Goal: Communication & Community: Ask a question

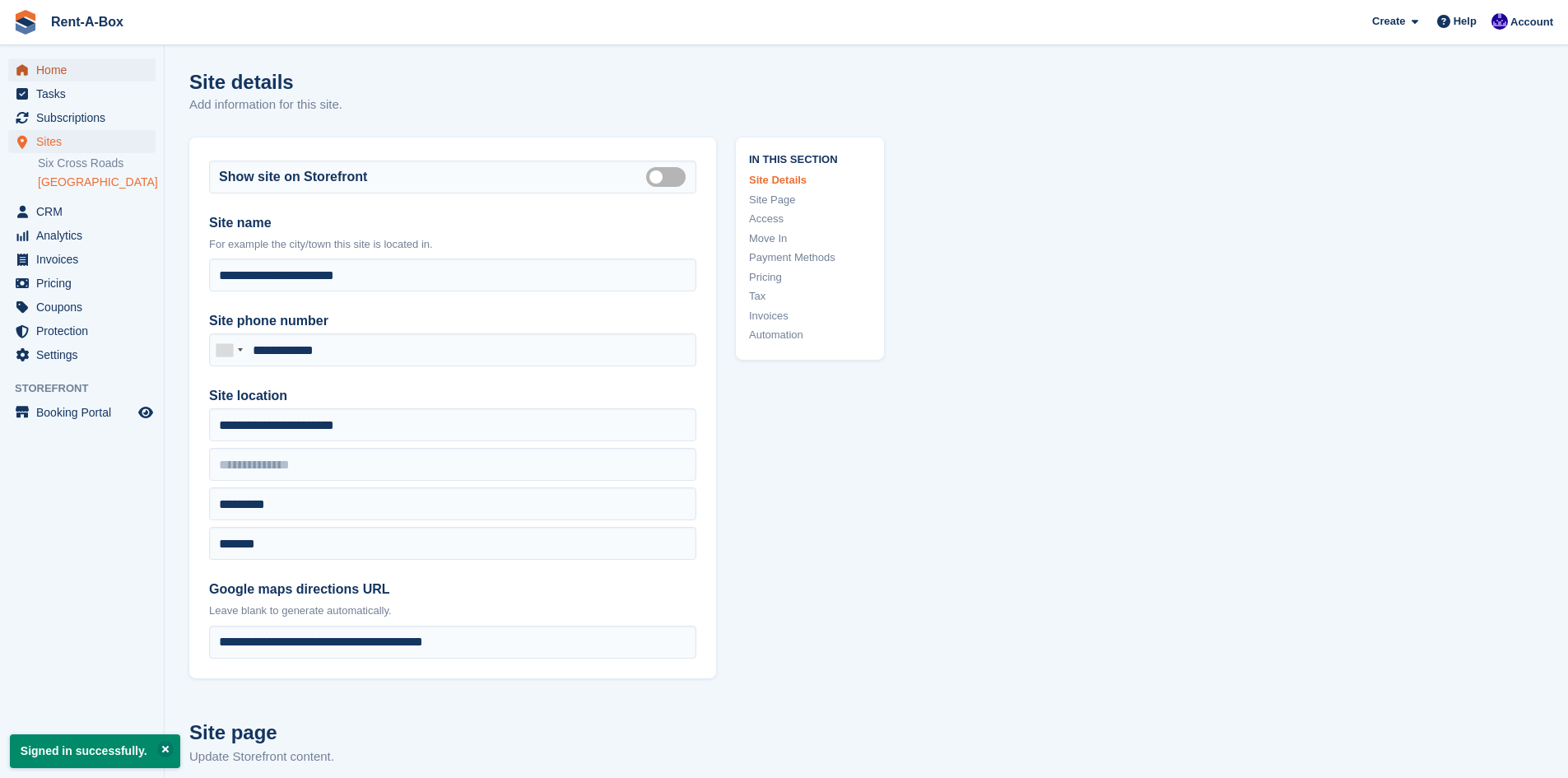
click at [63, 69] on span "Home" at bounding box center [85, 70] width 99 height 23
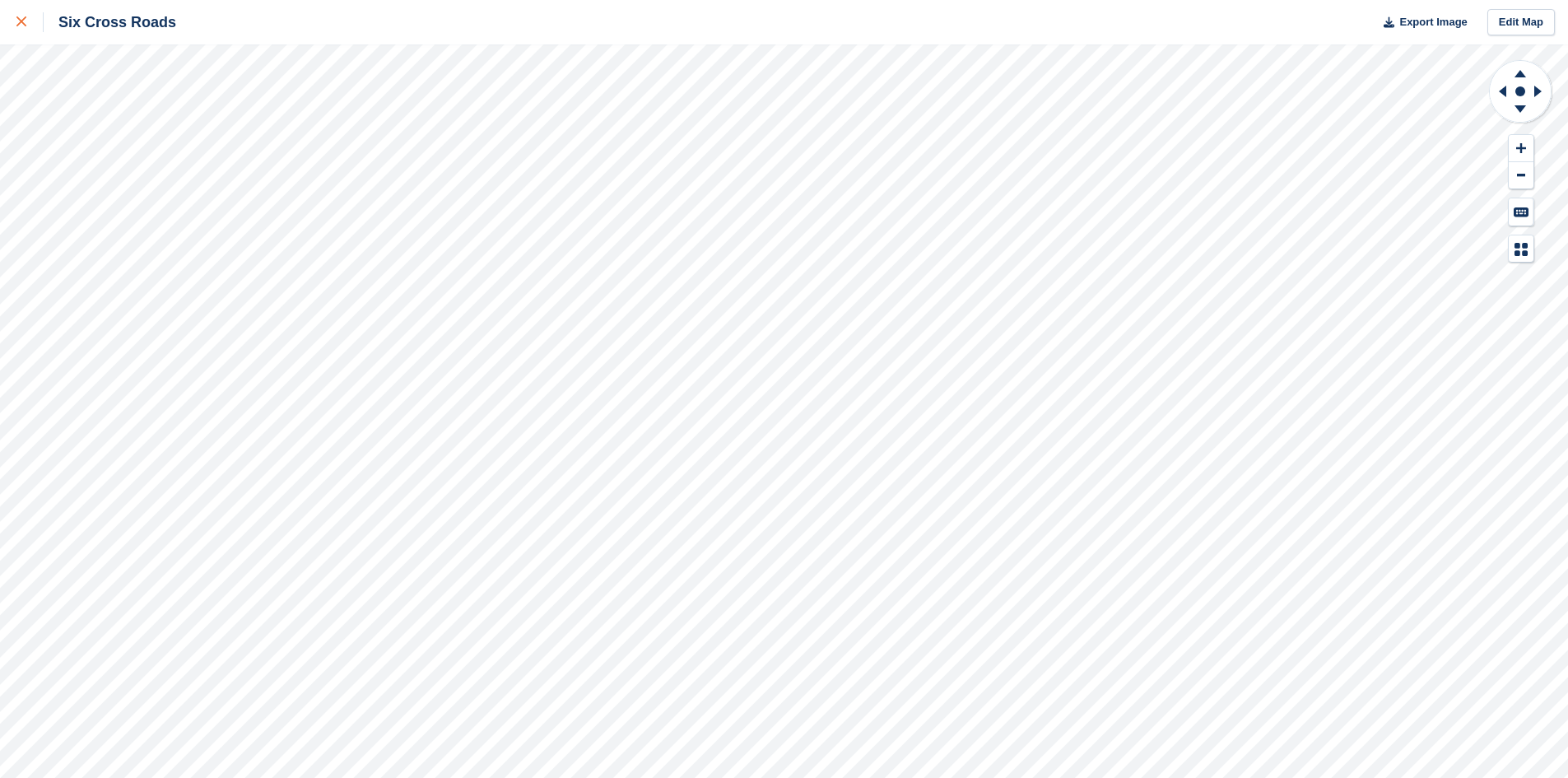
click at [15, 24] on link at bounding box center [22, 22] width 43 height 44
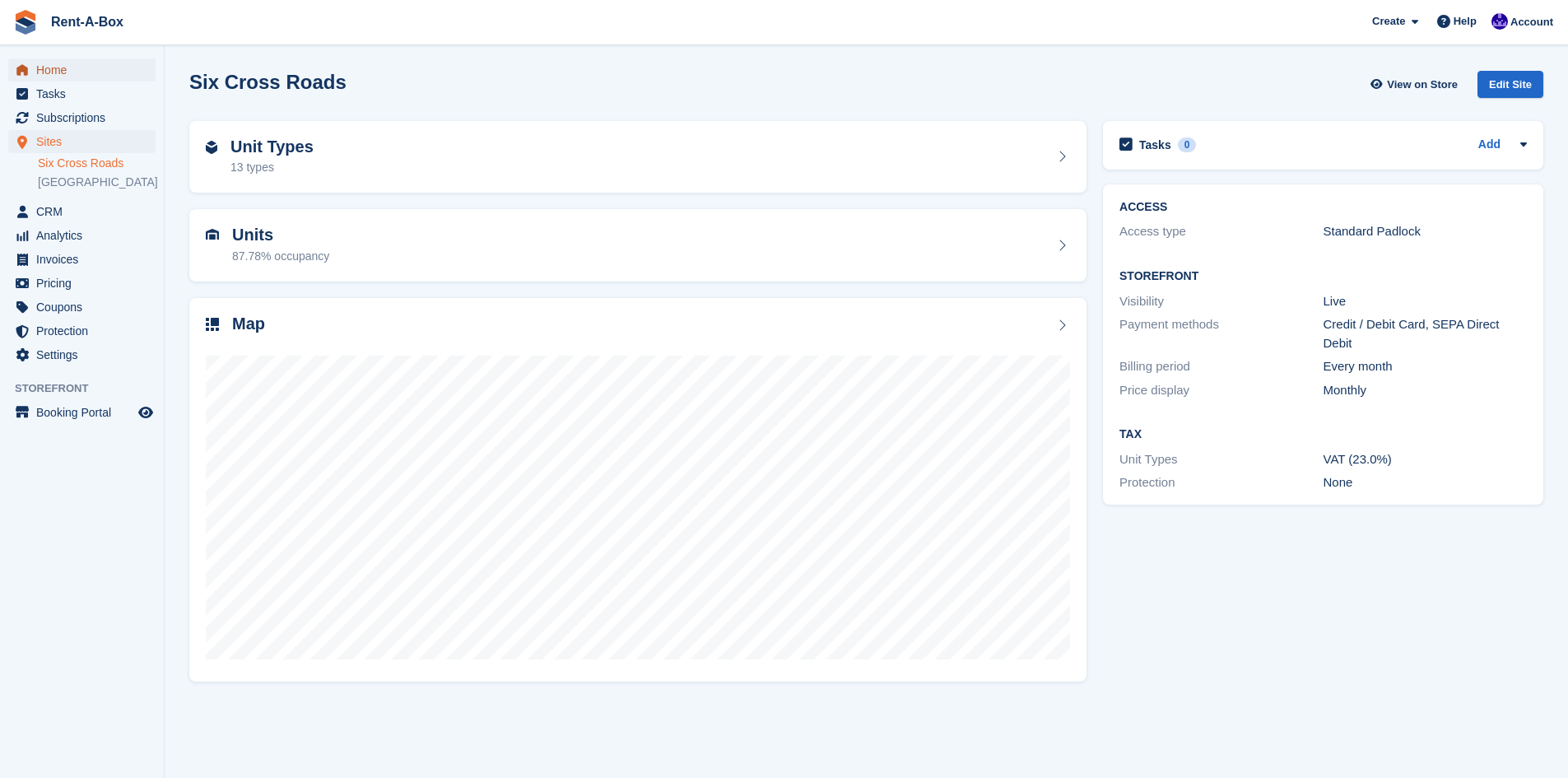
click at [50, 81] on span "Home" at bounding box center [85, 70] width 99 height 23
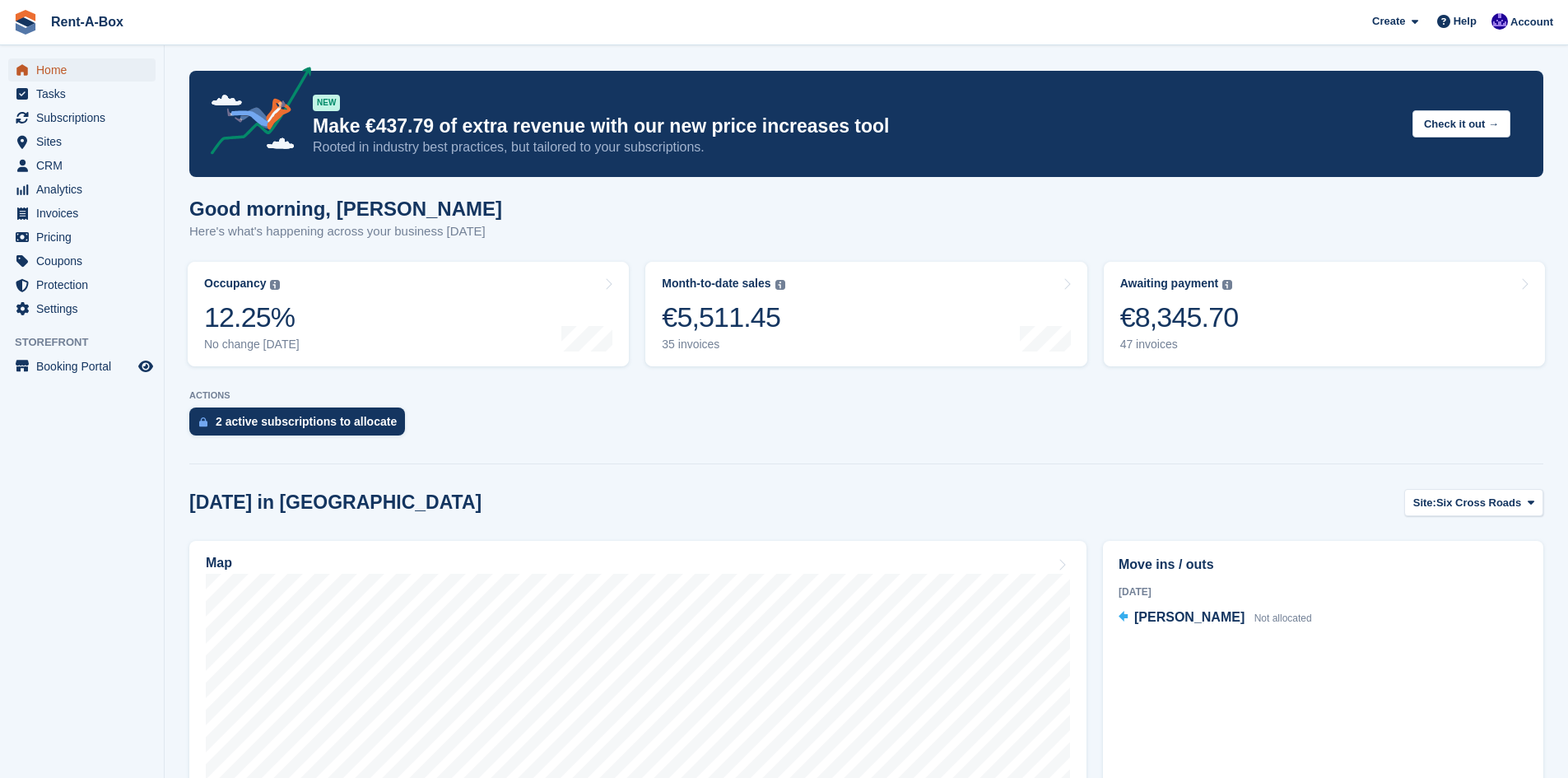
click at [61, 74] on span "Home" at bounding box center [85, 70] width 99 height 23
click at [51, 142] on span "Sites" at bounding box center [85, 141] width 99 height 23
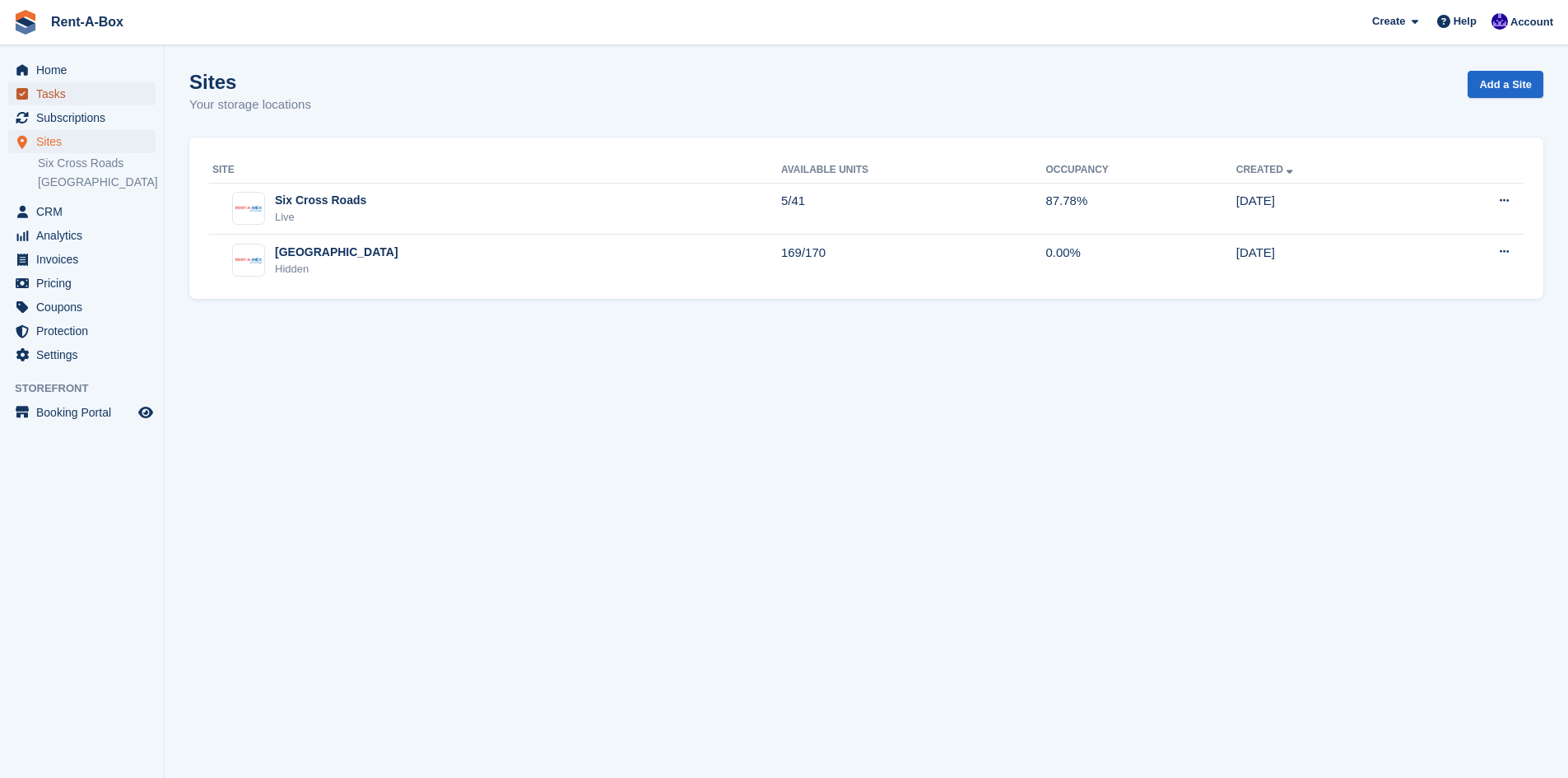
click at [50, 87] on span "Tasks" at bounding box center [85, 93] width 99 height 23
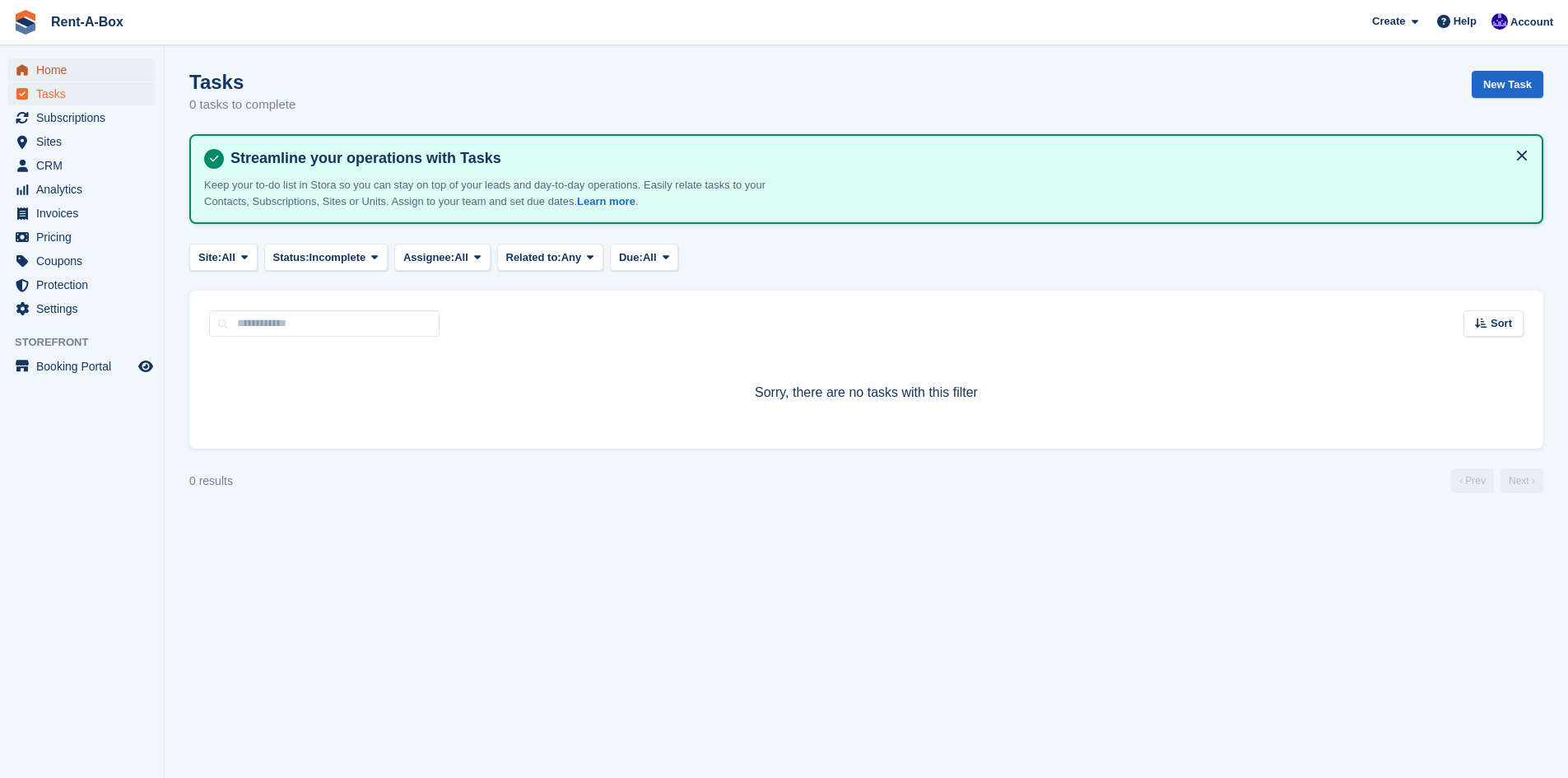
click at [50, 70] on span "Home" at bounding box center [85, 70] width 99 height 23
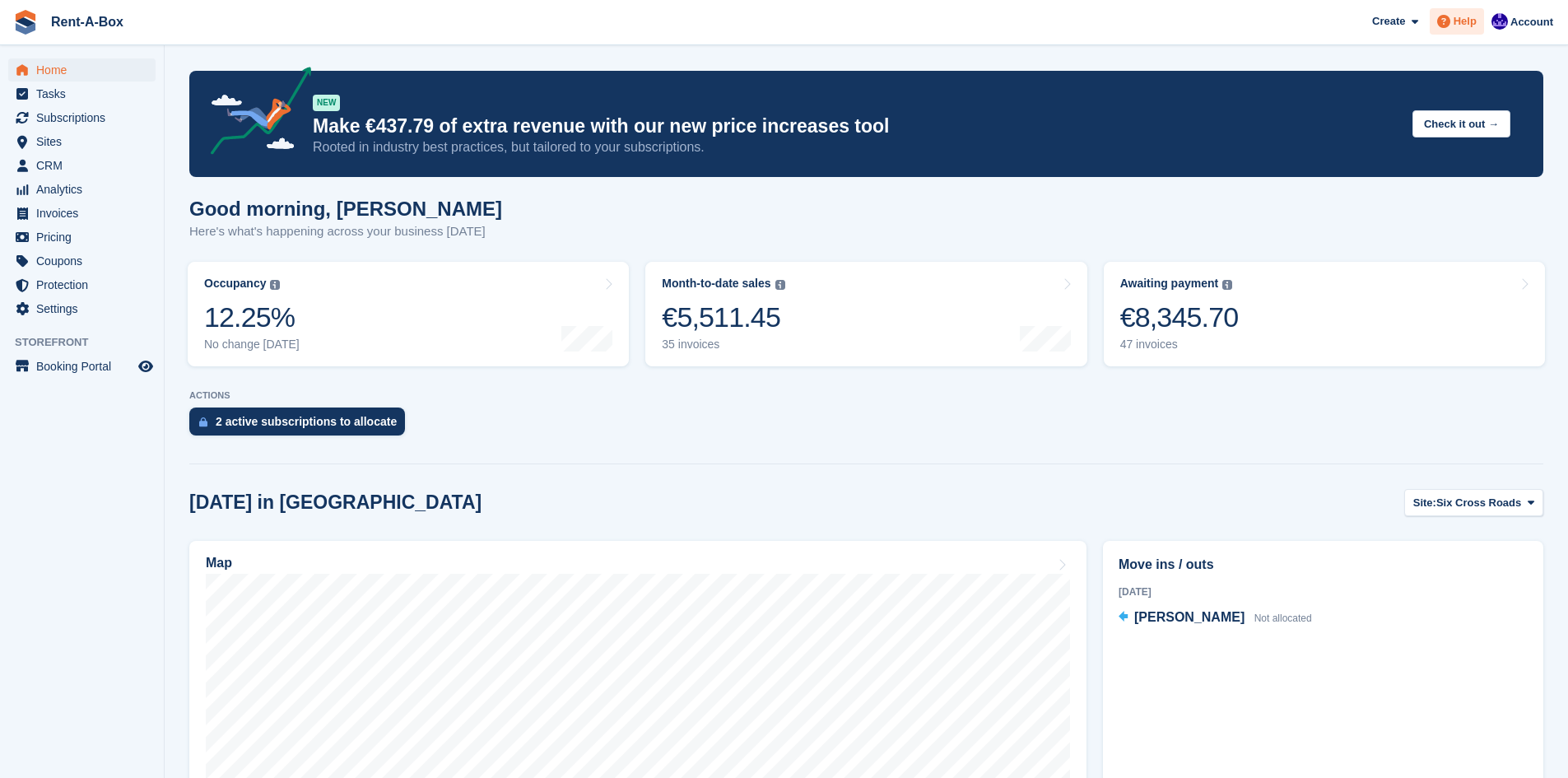
click at [1465, 25] on span "Help" at bounding box center [1465, 22] width 23 height 16
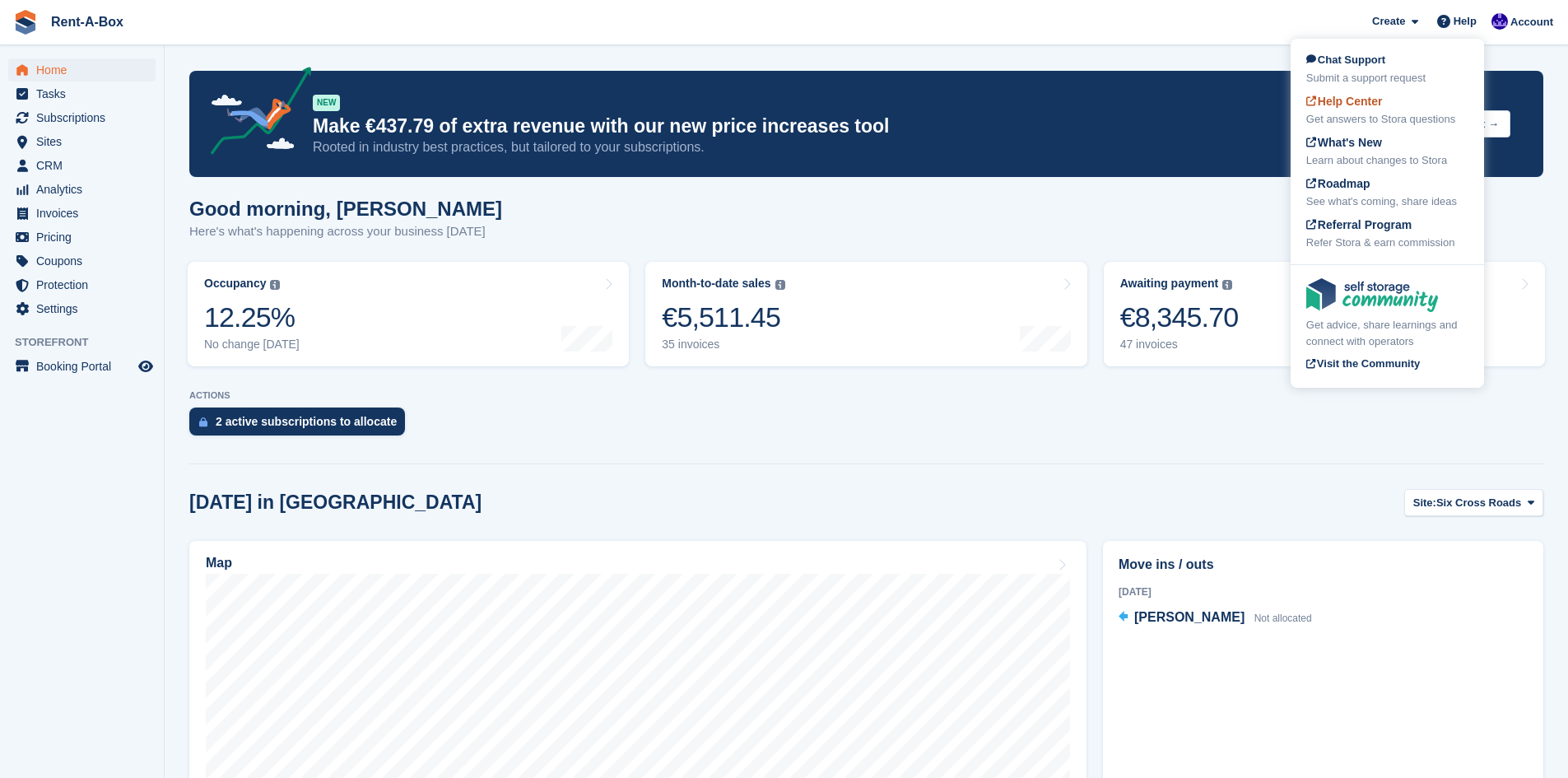
click at [1359, 101] on span "Help Center" at bounding box center [1344, 101] width 77 height 14
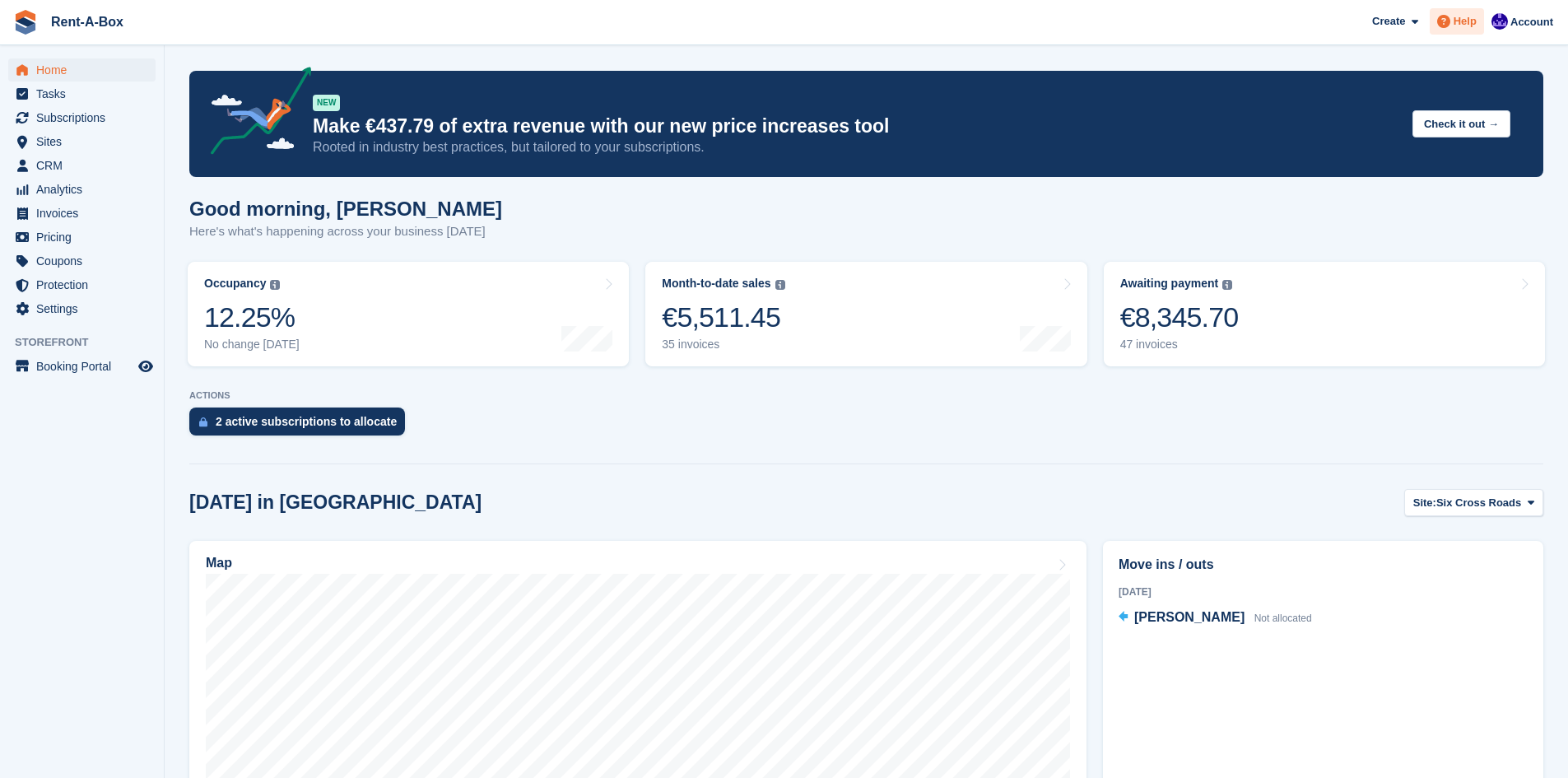
click at [1467, 14] on span "Help" at bounding box center [1465, 22] width 23 height 16
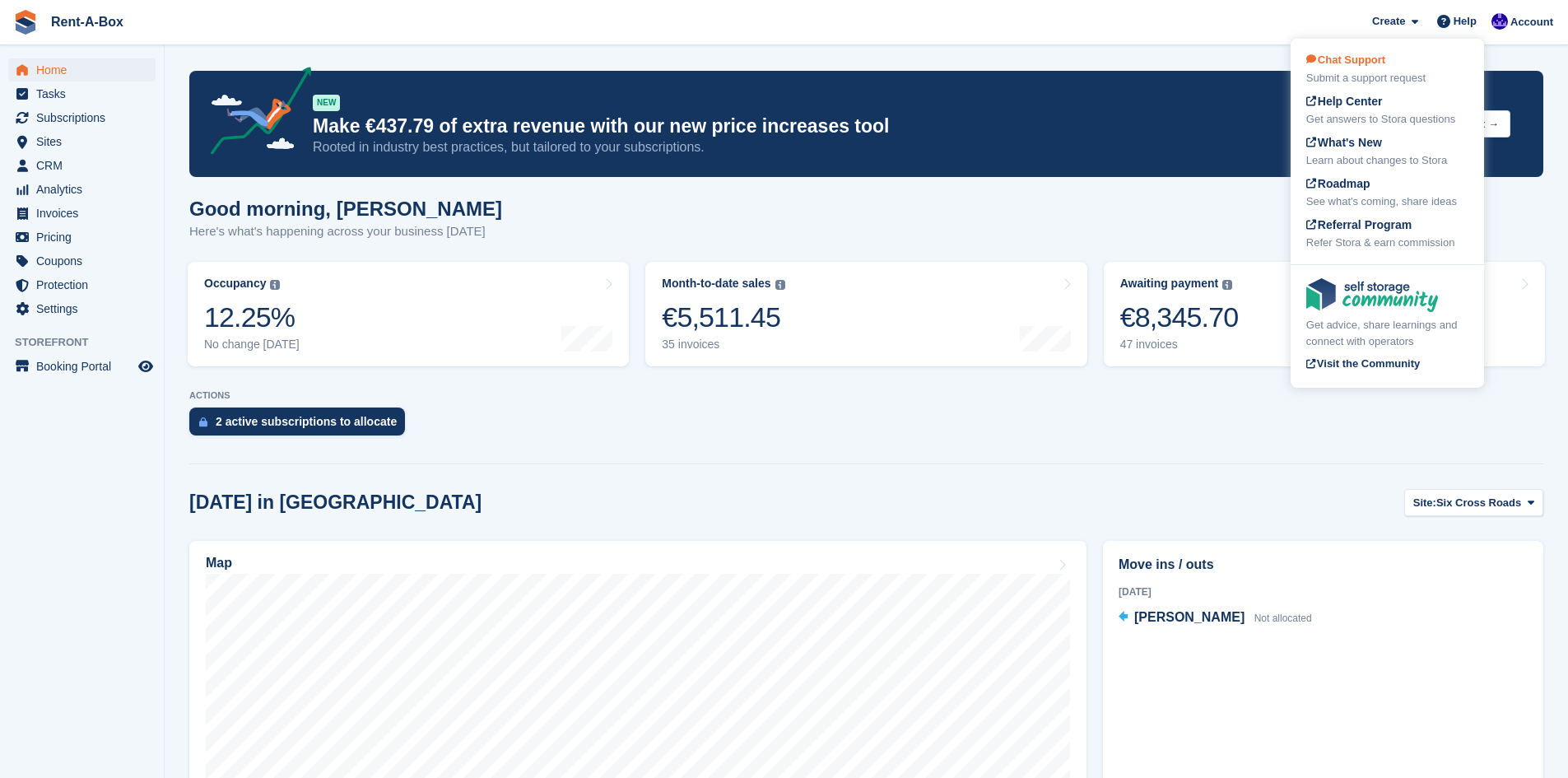
click at [1357, 61] on span "Chat Support" at bounding box center [1345, 60] width 79 height 13
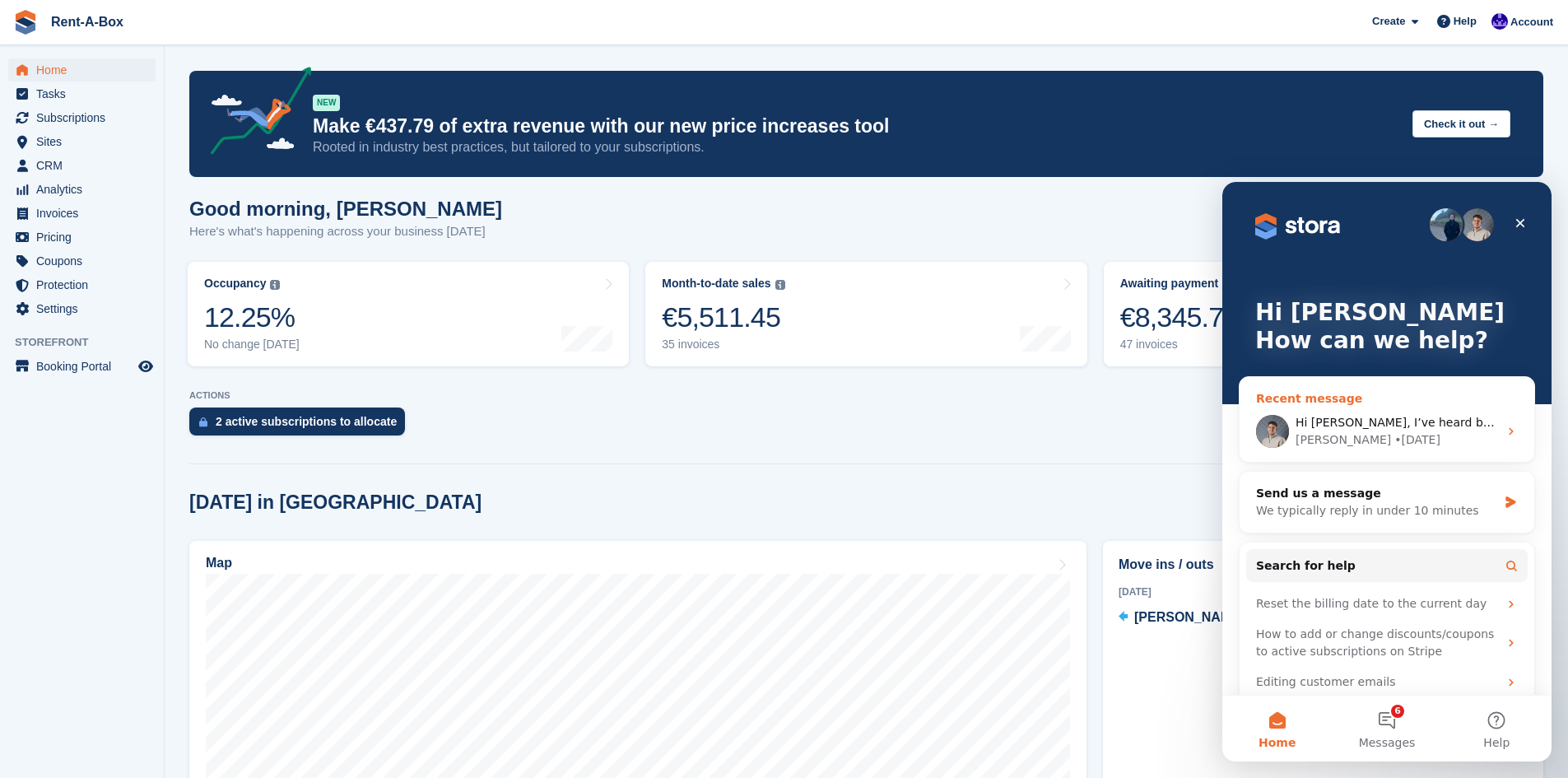
click at [1451, 431] on div "Bradley • 2d ago" at bounding box center [1397, 439] width 203 height 17
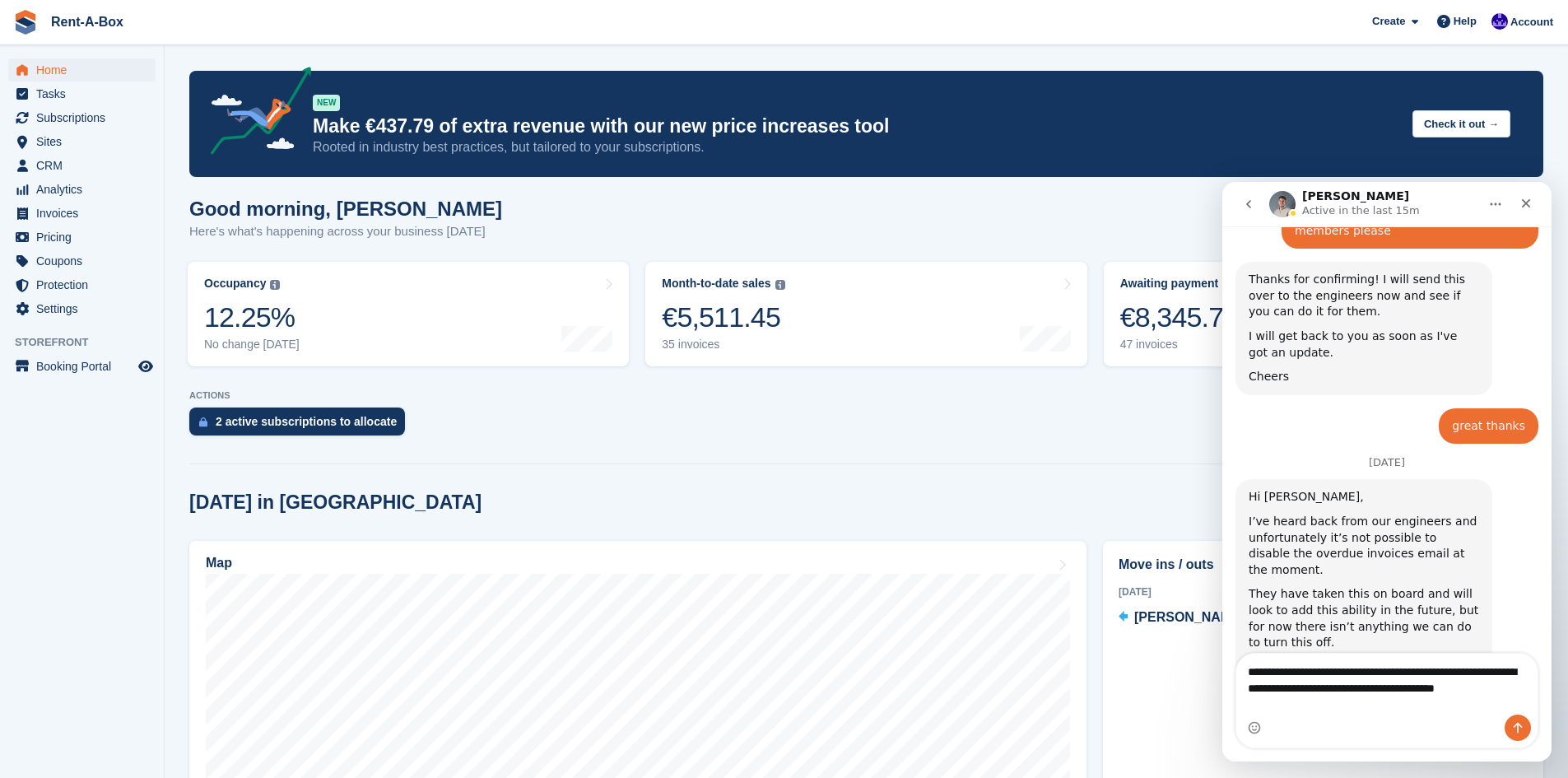
scroll to position [1320, 0]
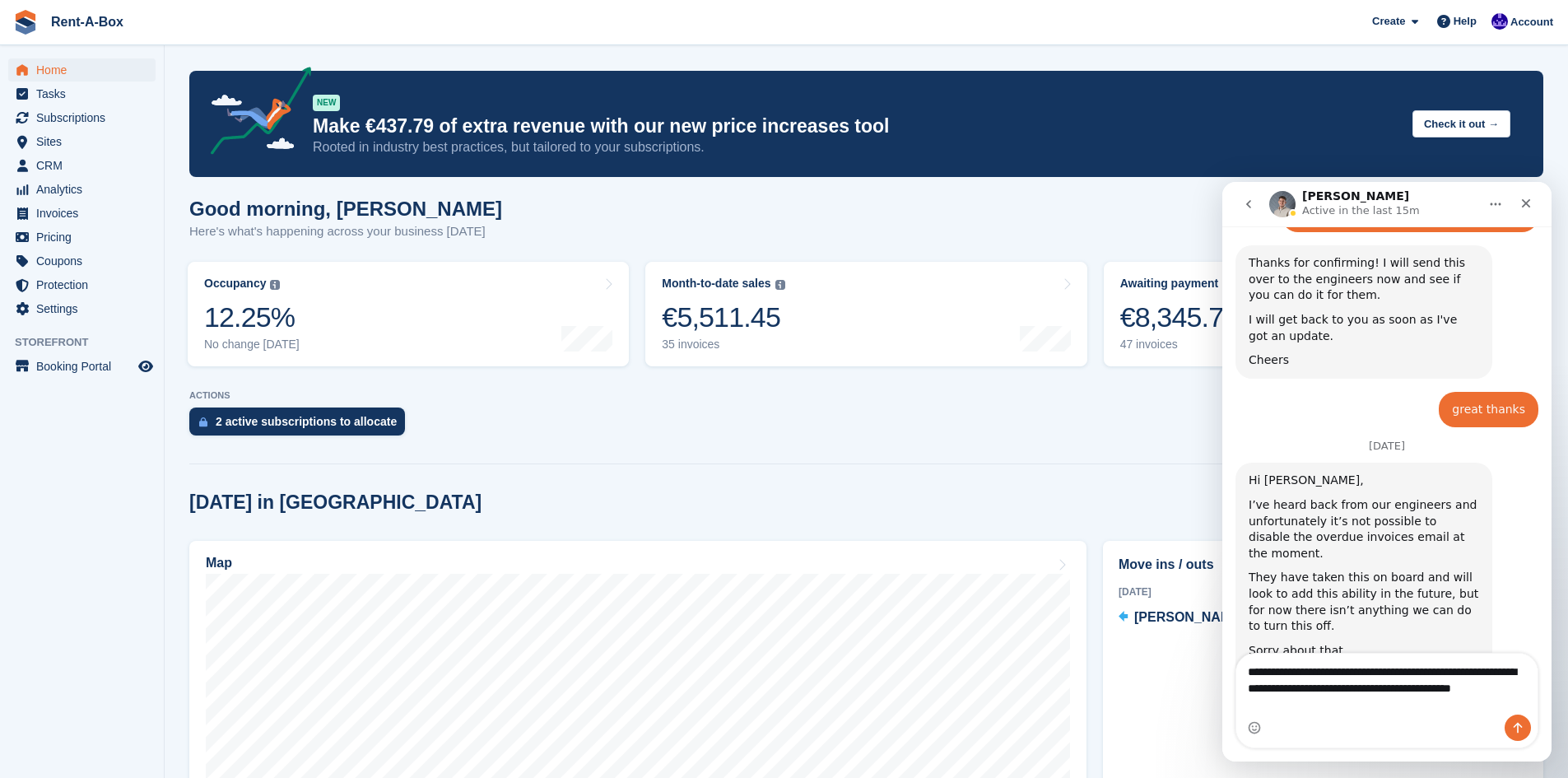
type textarea "**********"
click at [1513, 733] on icon "Send a message…" at bounding box center [1518, 727] width 14 height 14
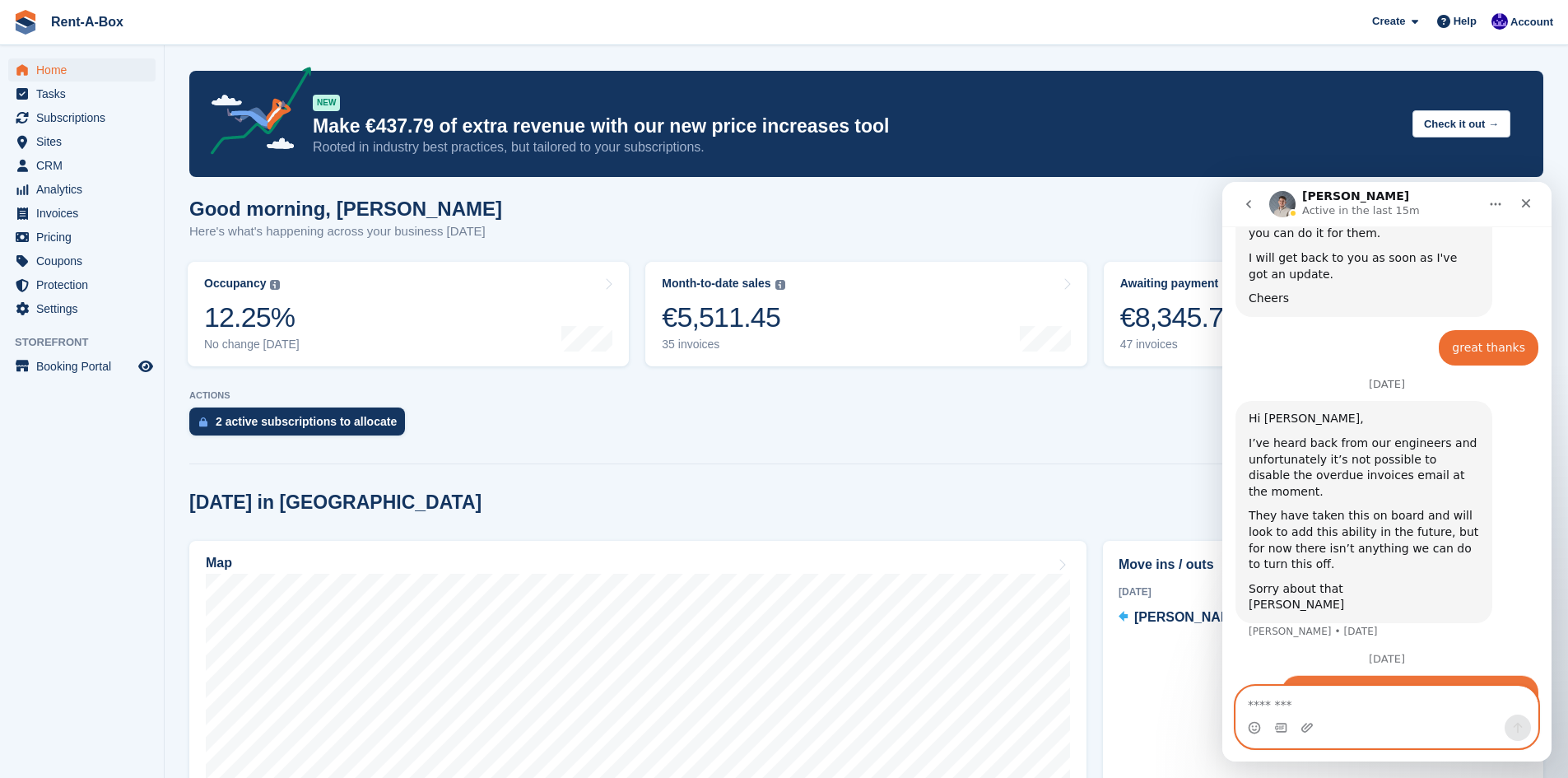
scroll to position [1390, 0]
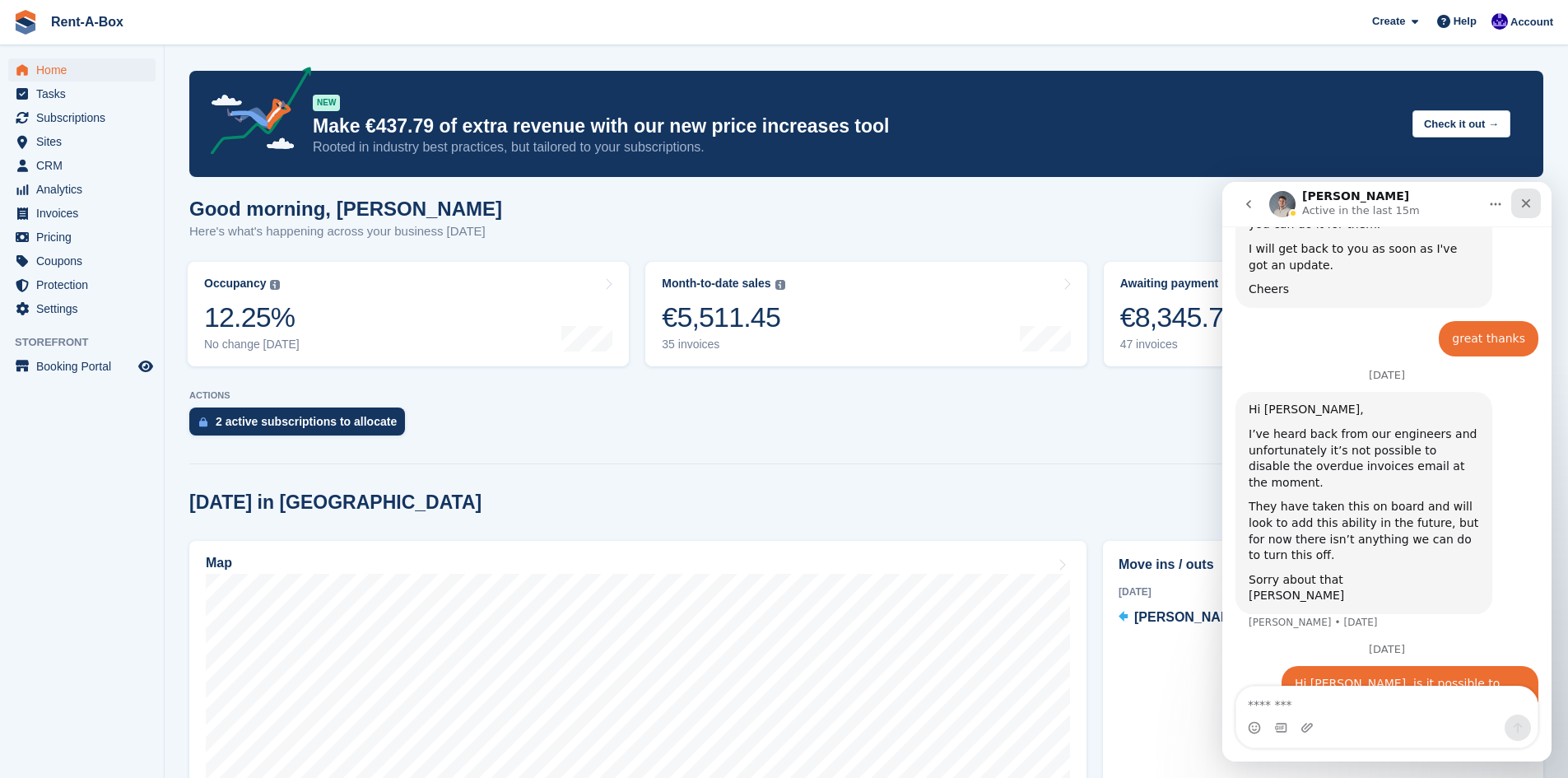
click at [1525, 203] on icon "Close" at bounding box center [1526, 203] width 14 height 14
